Goal: Browse casually

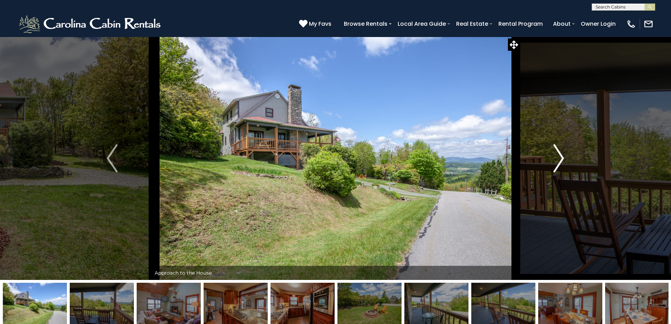
click at [559, 159] on img "Next" at bounding box center [558, 158] width 11 height 28
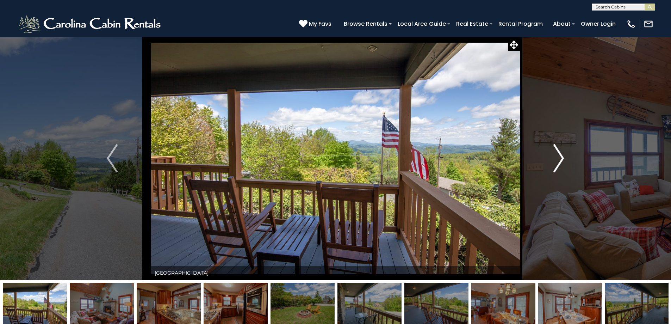
click at [559, 159] on img "Next" at bounding box center [558, 158] width 11 height 28
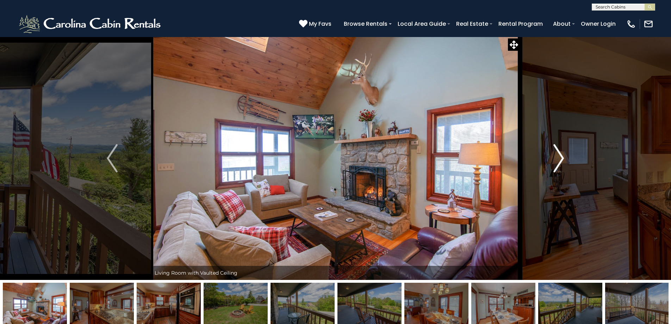
click at [563, 157] on img "Next" at bounding box center [558, 158] width 11 height 28
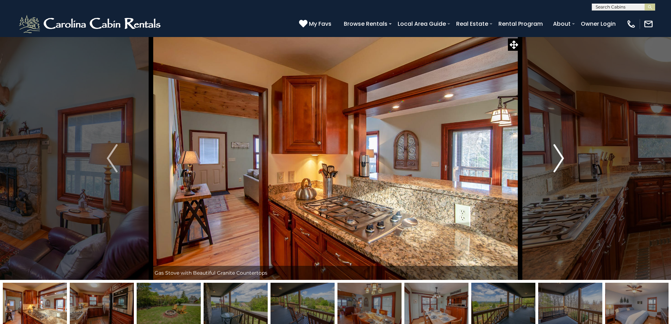
click at [560, 158] on img "Next" at bounding box center [558, 158] width 11 height 28
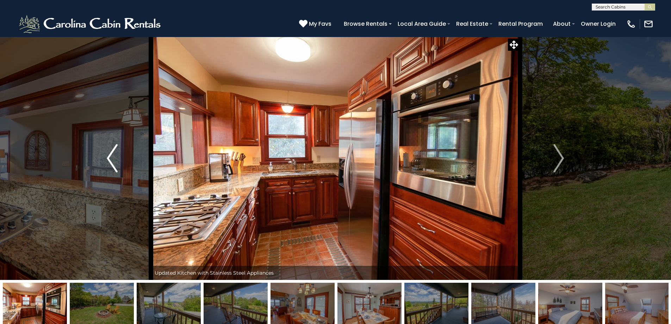
click at [117, 160] on img "Previous" at bounding box center [112, 158] width 11 height 28
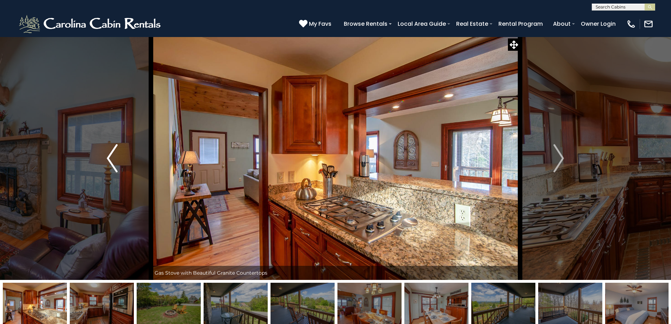
click at [117, 160] on img "Previous" at bounding box center [112, 158] width 11 height 28
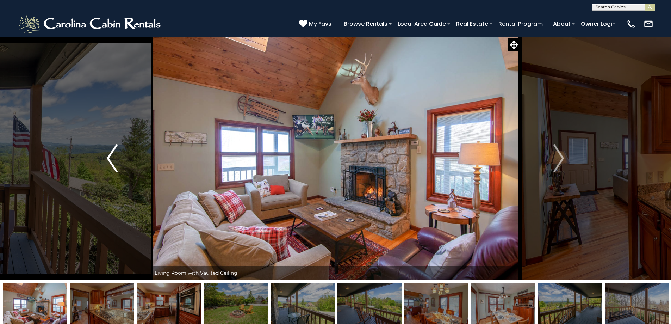
click at [117, 160] on img "Previous" at bounding box center [112, 158] width 11 height 28
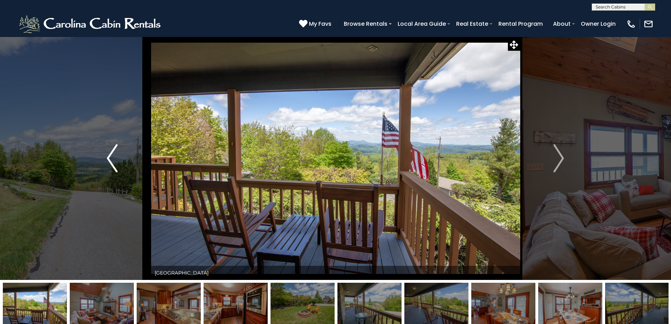
click at [117, 160] on img "Previous" at bounding box center [112, 158] width 11 height 28
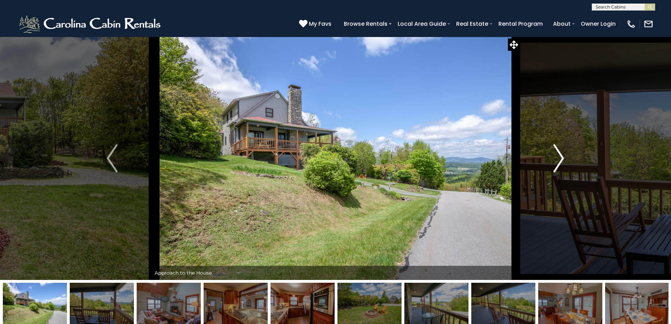
click at [560, 161] on img "Next" at bounding box center [558, 158] width 11 height 28
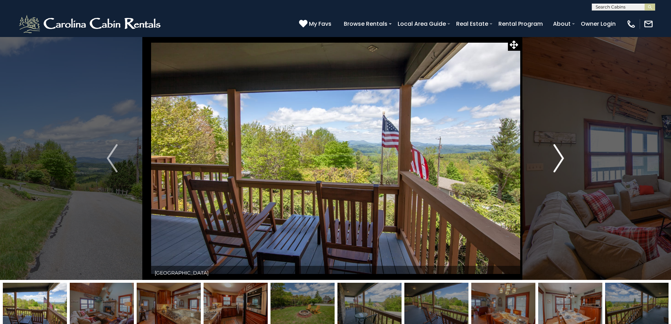
click at [560, 161] on img "Next" at bounding box center [558, 158] width 11 height 28
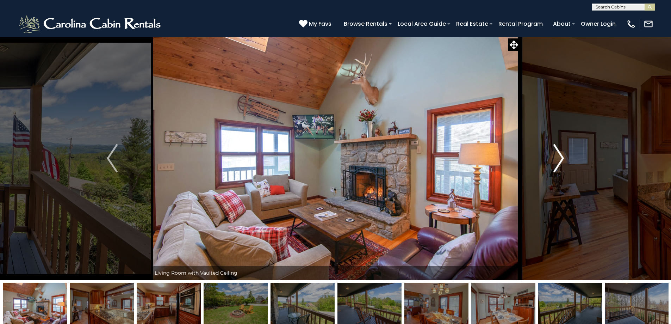
click at [560, 161] on img "Next" at bounding box center [558, 158] width 11 height 28
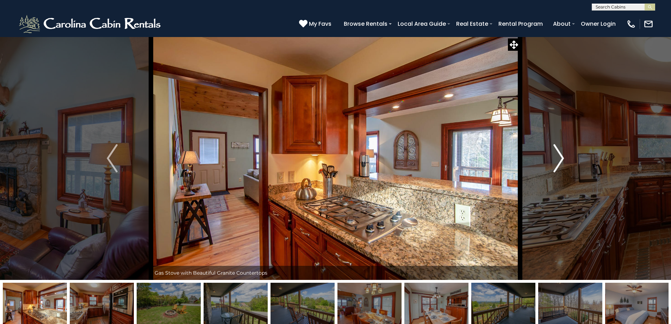
click at [560, 161] on img "Next" at bounding box center [558, 158] width 11 height 28
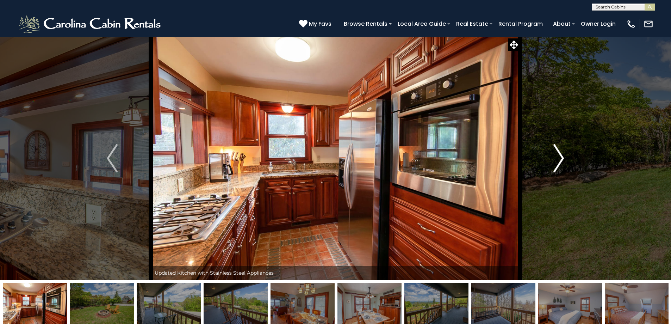
click at [560, 161] on img "Next" at bounding box center [558, 158] width 11 height 28
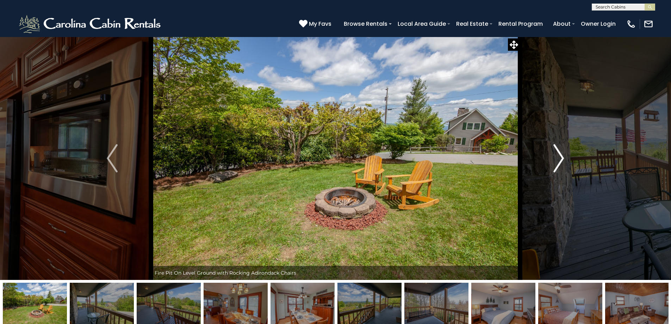
click at [560, 161] on img "Next" at bounding box center [558, 158] width 11 height 28
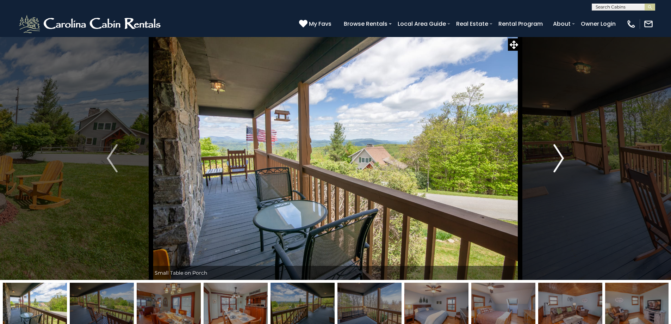
click at [560, 161] on img "Next" at bounding box center [558, 158] width 11 height 28
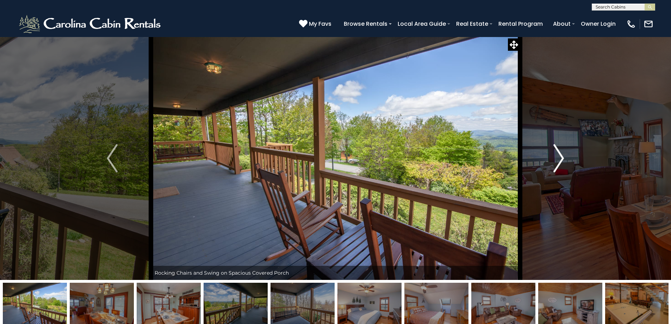
click at [560, 161] on img "Next" at bounding box center [558, 158] width 11 height 28
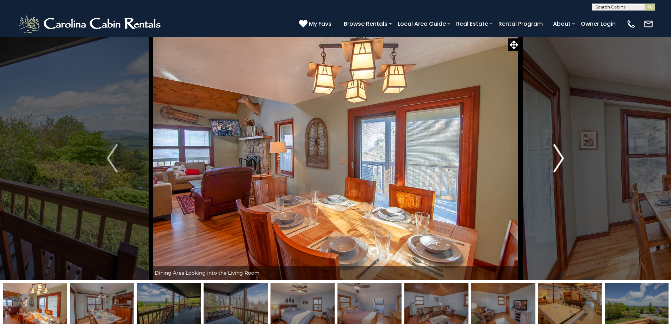
click at [560, 161] on img "Next" at bounding box center [558, 158] width 11 height 28
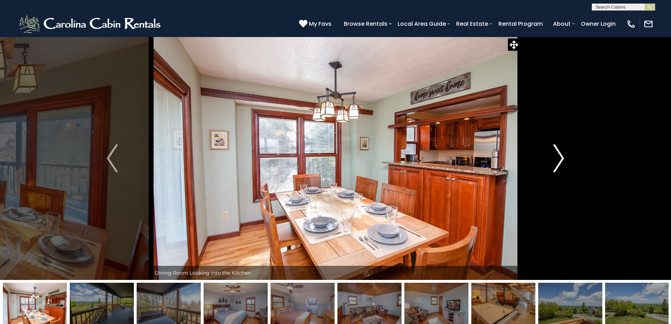
click at [560, 161] on img "Next" at bounding box center [558, 158] width 11 height 28
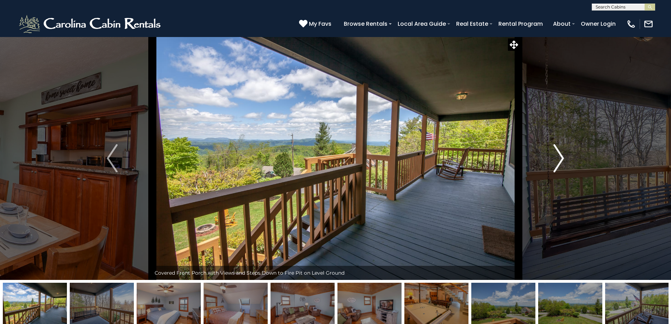
click at [560, 161] on img "Next" at bounding box center [558, 158] width 11 height 28
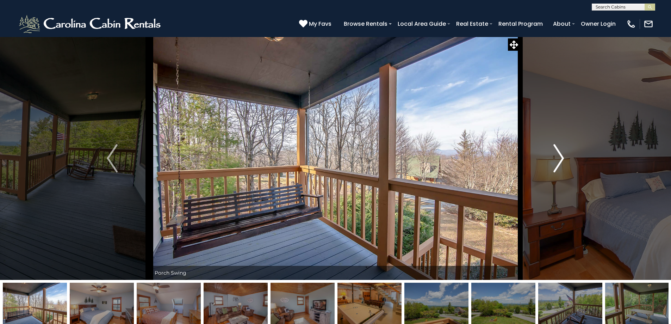
click at [560, 161] on img "Next" at bounding box center [558, 158] width 11 height 28
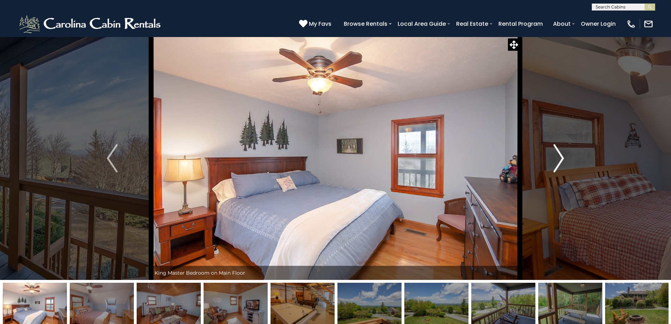
click at [560, 161] on img "Next" at bounding box center [558, 158] width 11 height 28
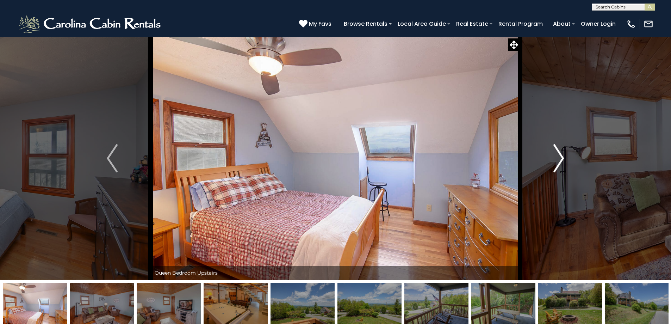
click at [560, 161] on img "Next" at bounding box center [558, 158] width 11 height 28
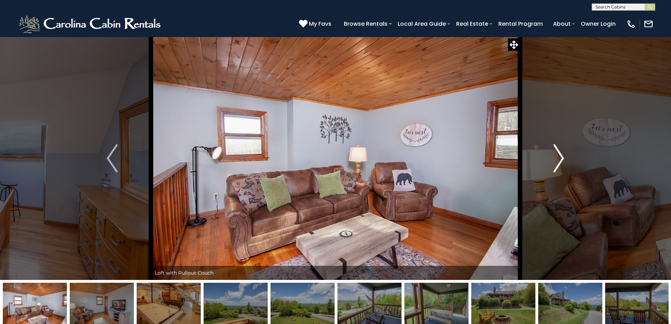
click at [560, 161] on img "Next" at bounding box center [558, 158] width 11 height 28
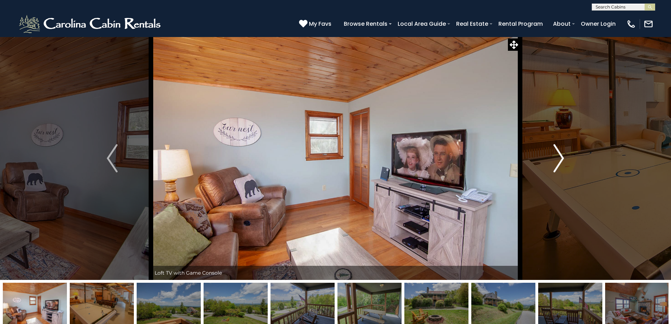
click at [560, 161] on img "Next" at bounding box center [558, 158] width 11 height 28
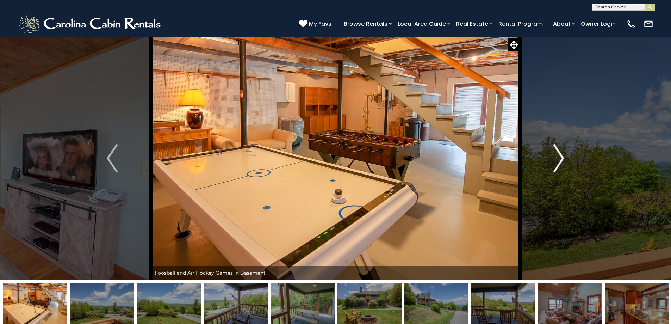
click at [560, 161] on img "Next" at bounding box center [558, 158] width 11 height 28
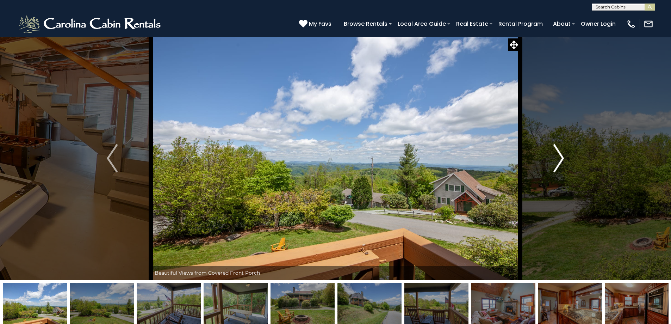
click at [560, 161] on img "Next" at bounding box center [558, 158] width 11 height 28
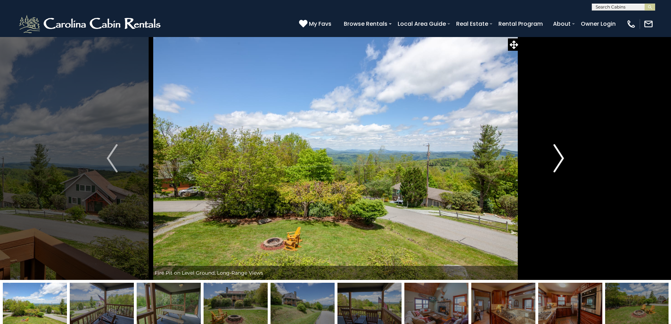
click at [560, 161] on img "Next" at bounding box center [558, 158] width 11 height 28
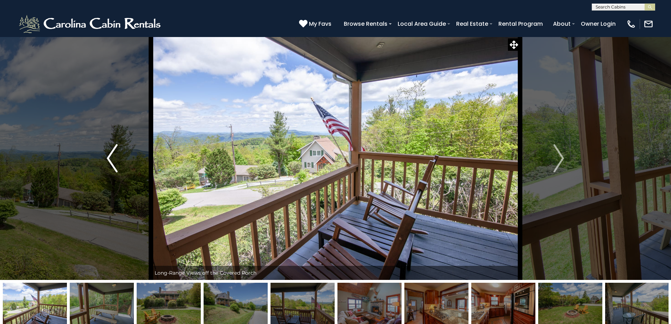
click at [119, 166] on button "Previous" at bounding box center [111, 158] width 77 height 243
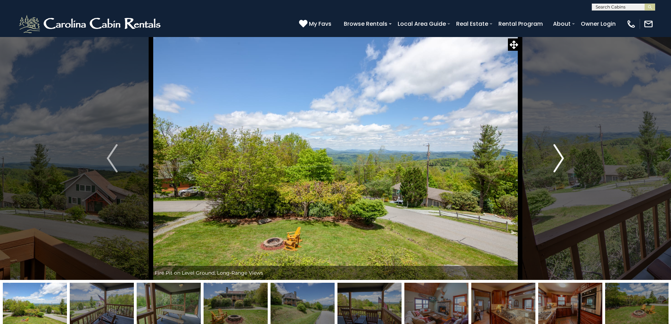
click at [559, 153] on img "Next" at bounding box center [558, 158] width 11 height 28
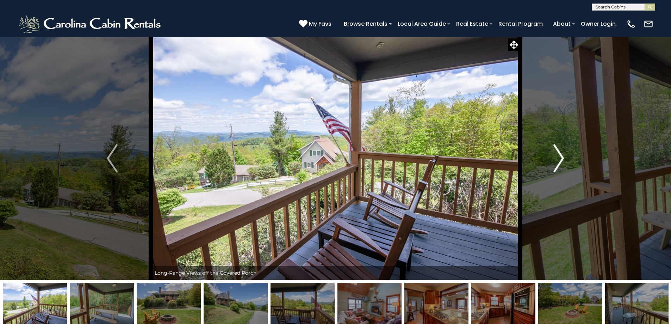
click at [559, 153] on img "Next" at bounding box center [558, 158] width 11 height 28
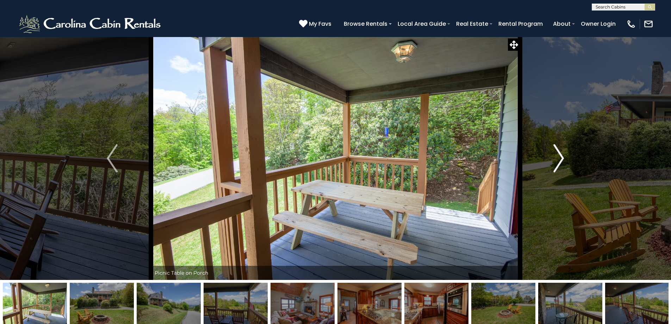
click at [559, 153] on img "Next" at bounding box center [558, 158] width 11 height 28
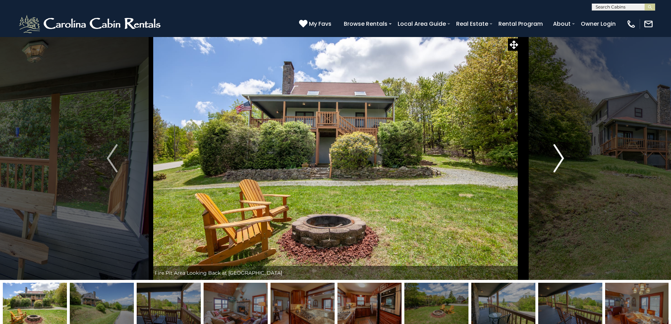
click at [559, 153] on img "Next" at bounding box center [558, 158] width 11 height 28
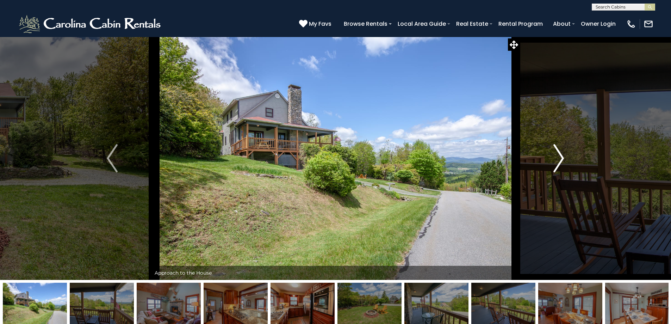
click at [559, 153] on img "Next" at bounding box center [558, 158] width 11 height 28
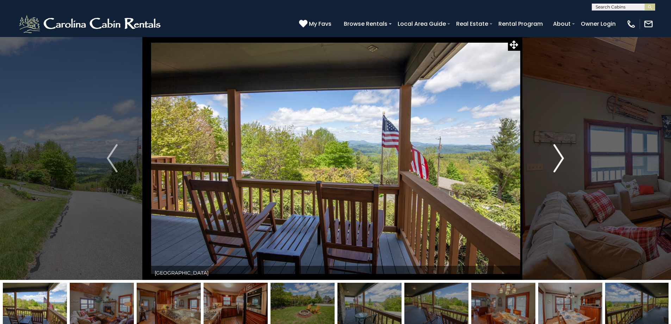
click at [559, 153] on img "Next" at bounding box center [558, 158] width 11 height 28
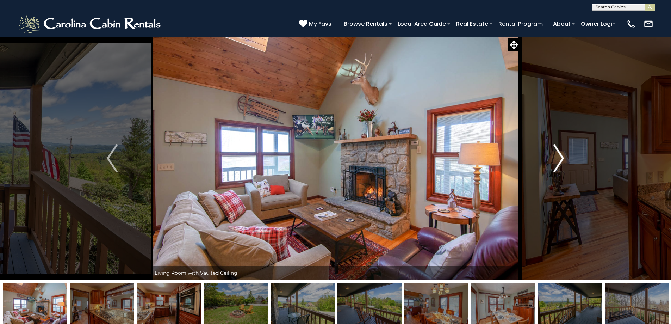
click at [559, 153] on img "Next" at bounding box center [558, 158] width 11 height 28
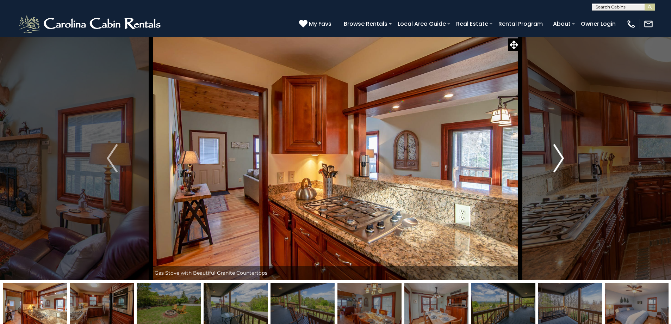
click at [559, 153] on img "Next" at bounding box center [558, 158] width 11 height 28
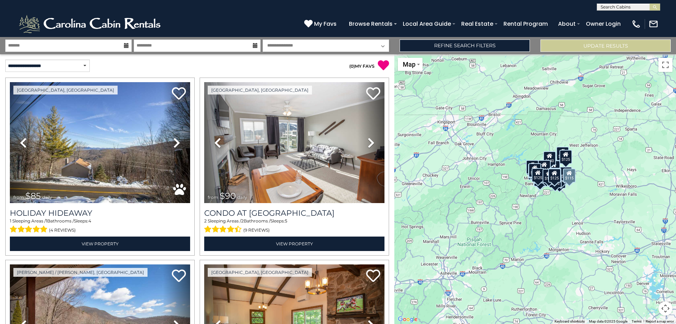
select select "*********"
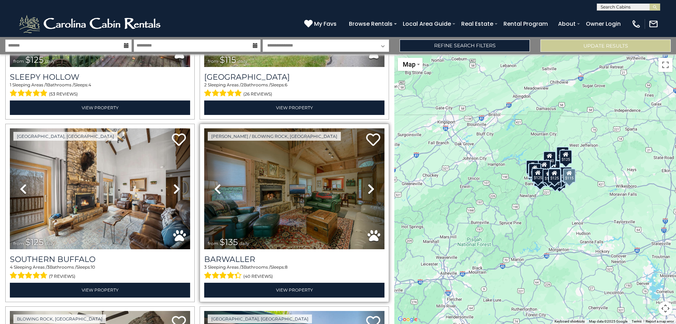
scroll to position [1233, 0]
